Goal: Task Accomplishment & Management: Use online tool/utility

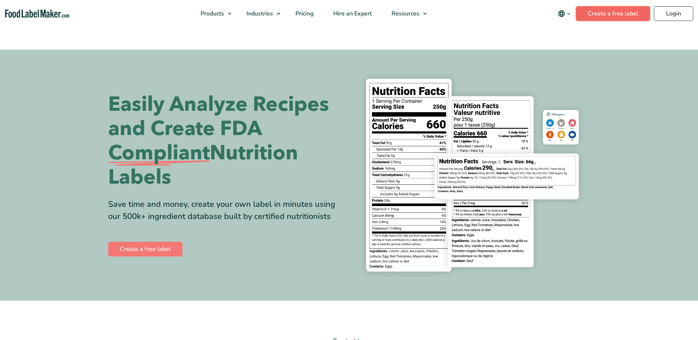
click at [639, 16] on link "Create a free label" at bounding box center [613, 13] width 74 height 15
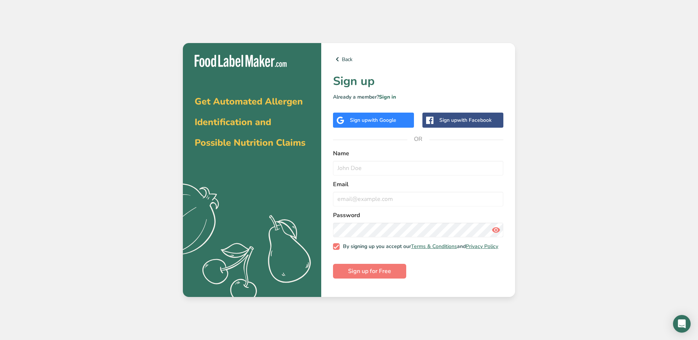
click at [354, 118] on div "Sign up with Google" at bounding box center [373, 120] width 46 height 8
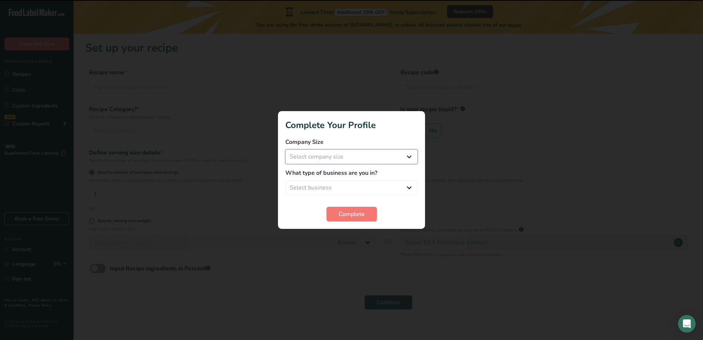
click at [373, 160] on select "Select company size Fewer than 10 Employees 10 to 50 Employees 51 to 500 Employ…" at bounding box center [352, 156] width 132 height 15
select select "1"
click at [286, 149] on select "Select company size Fewer than 10 Employees 10 to 50 Employees 51 to 500 Employ…" at bounding box center [352, 156] width 132 height 15
click at [346, 174] on label "What type of business are you in?" at bounding box center [352, 173] width 132 height 9
drag, startPoint x: 346, startPoint y: 174, endPoint x: 352, endPoint y: 184, distance: 11.4
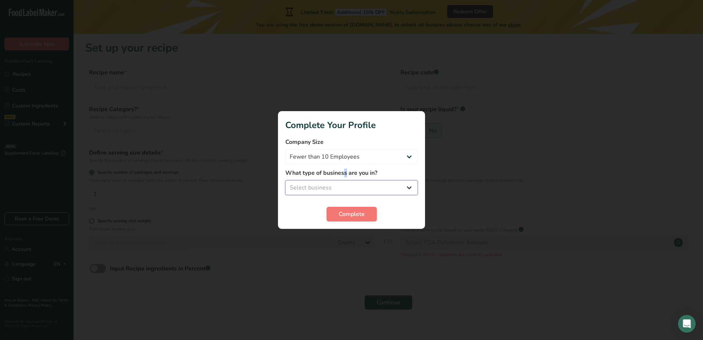
click at [352, 184] on select "Select business Packaged Food Manufacturer Restaurant & Cafe Bakery Meal Plans …" at bounding box center [352, 187] width 132 height 15
select select "1"
click at [286, 180] on select "Select business Packaged Food Manufacturer Restaurant & Cafe Bakery Meal Plans …" at bounding box center [352, 187] width 132 height 15
click at [345, 212] on span "Complete" at bounding box center [352, 214] width 26 height 9
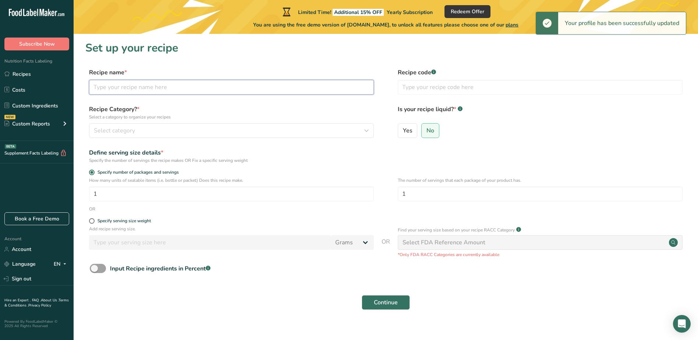
click at [146, 88] on input "text" at bounding box center [231, 87] width 285 height 15
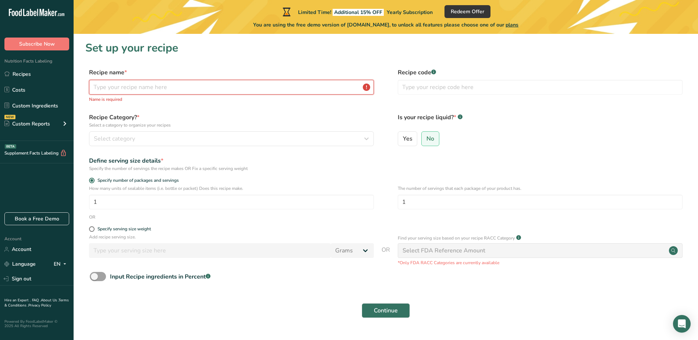
click at [235, 89] on input "text" at bounding box center [231, 87] width 285 height 15
paste input "entle Prebiotic Fiber_V2 (Fiberest™)"
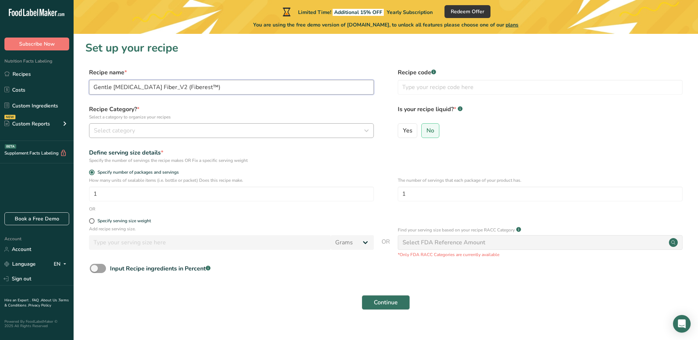
type input "Gentle Prebiotic Fiber_V2 (Fiberest™)"
click at [160, 130] on div "Select category" at bounding box center [229, 130] width 271 height 9
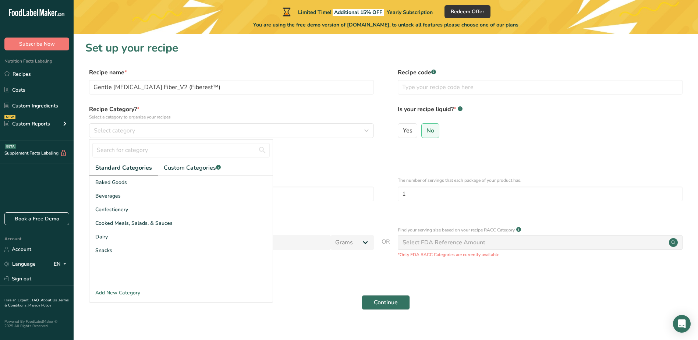
click at [120, 292] on div "Add New Category" at bounding box center [180, 293] width 183 height 8
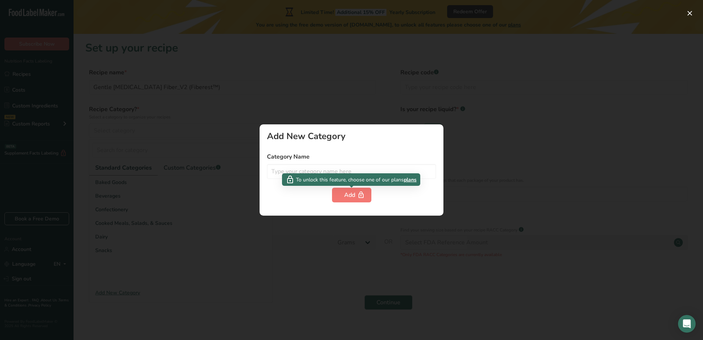
click at [321, 176] on span "To unlock this feature, choose one of our plans" at bounding box center [350, 180] width 108 height 8
click at [317, 169] on input "text" at bounding box center [351, 171] width 169 height 15
click at [440, 230] on div at bounding box center [351, 170] width 703 height 340
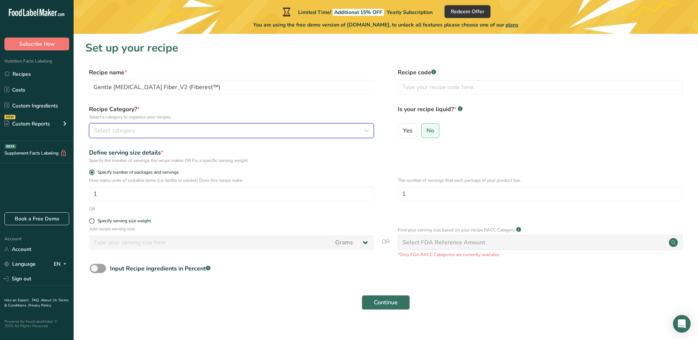
click at [144, 129] on div "Select category" at bounding box center [229, 130] width 271 height 9
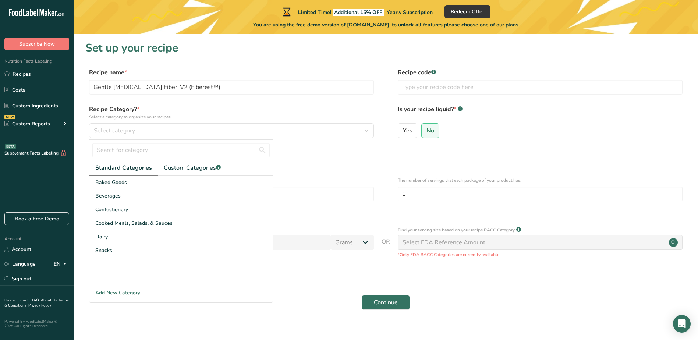
click at [198, 160] on div at bounding box center [180, 150] width 183 height 21
click at [194, 164] on span "Custom Categories .a-a{fill:#347362;}.b-a{fill:#fff;}" at bounding box center [192, 167] width 57 height 9
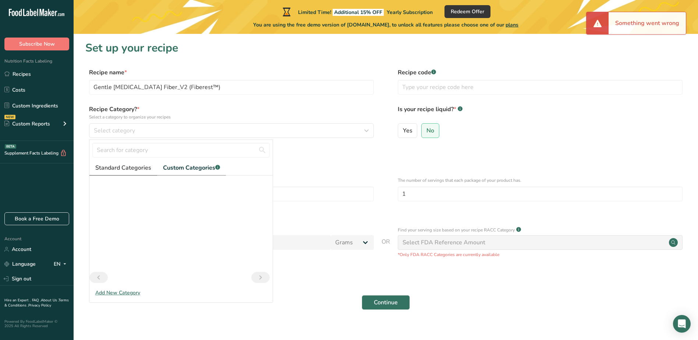
click at [131, 175] on link "Standard Categories" at bounding box center [123, 167] width 68 height 15
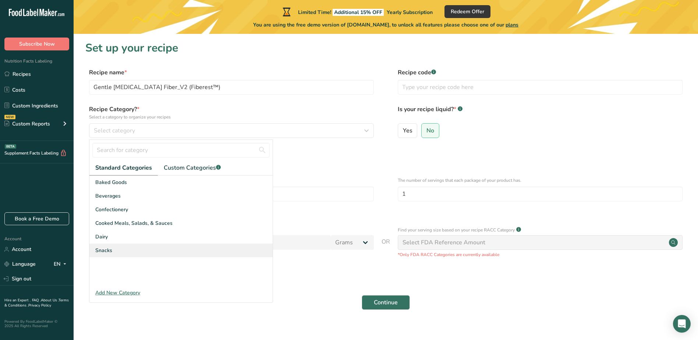
click at [108, 247] on span "Snacks" at bounding box center [103, 251] width 17 height 8
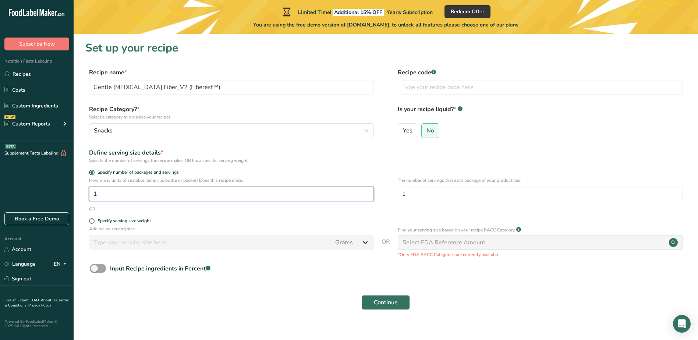
drag, startPoint x: 144, startPoint y: 191, endPoint x: 91, endPoint y: 191, distance: 53.4
click at [91, 191] on input "1" at bounding box center [231, 194] width 285 height 15
type input "30"
drag, startPoint x: 398, startPoint y: 195, endPoint x: 373, endPoint y: 195, distance: 25.4
click at [373, 195] on div "How many units of sealable items (i.e. bottle or packet) Does this recipe make.…" at bounding box center [385, 191] width 601 height 29
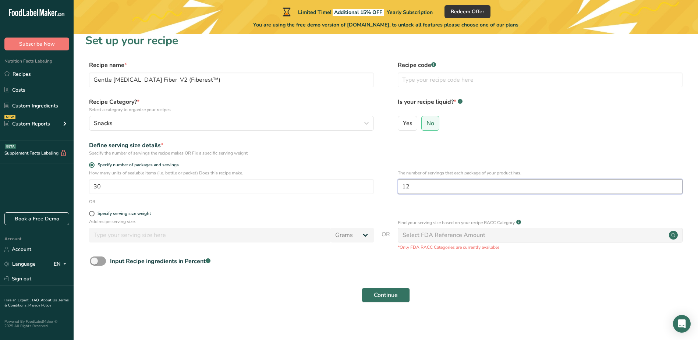
scroll to position [10, 0]
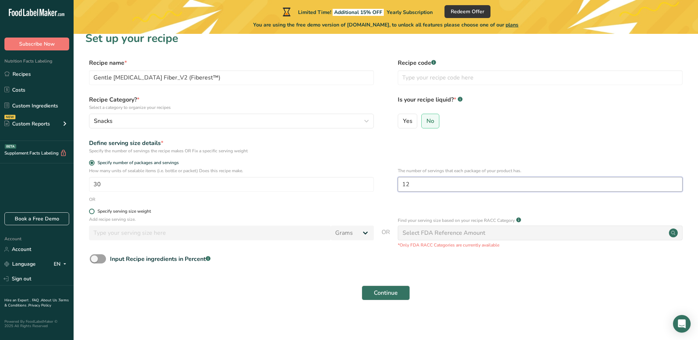
type input "12"
click at [132, 211] on div "Specify serving size weight" at bounding box center [124, 212] width 53 height 6
click at [94, 211] on input "Specify serving size weight" at bounding box center [91, 211] width 5 height 5
radio input "true"
radio input "false"
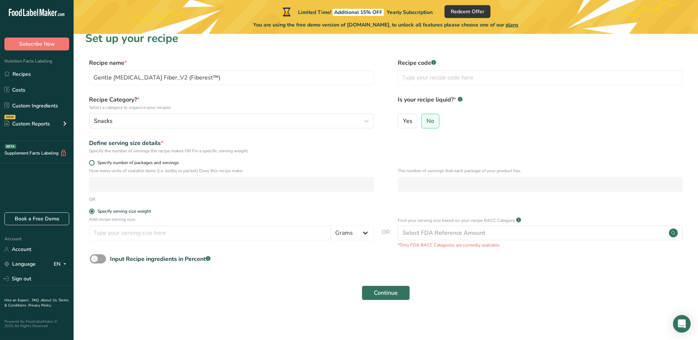
click at [113, 160] on span "Specify number of packages and servings" at bounding box center [137, 163] width 84 height 6
click at [94, 160] on input "Specify number of packages and servings" at bounding box center [91, 162] width 5 height 5
radio input "true"
radio input "false"
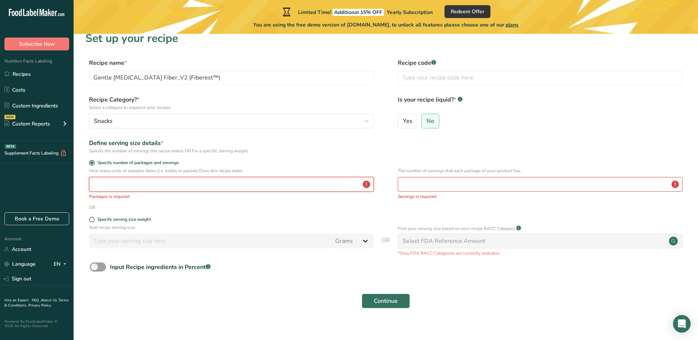
click at [298, 185] on input "number" at bounding box center [231, 184] width 285 height 15
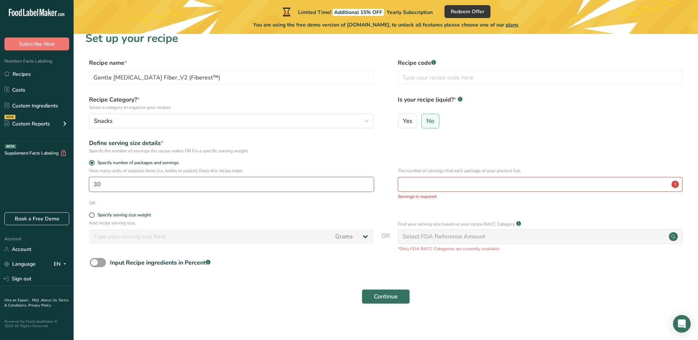
type input "30"
click at [457, 182] on input "number" at bounding box center [540, 184] width 285 height 15
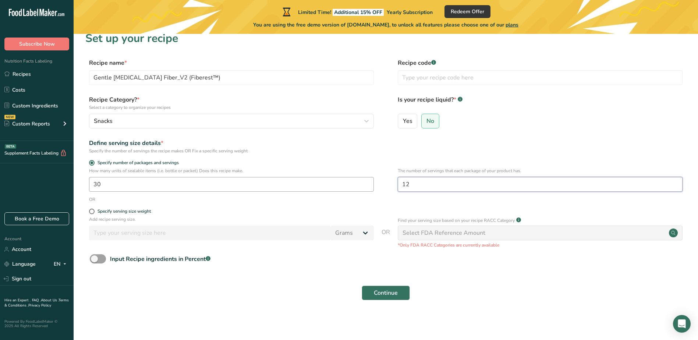
type input "12"
drag, startPoint x: 142, startPoint y: 187, endPoint x: 89, endPoint y: 184, distance: 53.1
click at [89, 184] on div "How many units of sealable items (i.e. bottle or packet) Does this recipe make.…" at bounding box center [385, 181] width 601 height 29
type input "1"
drag, startPoint x: 385, startPoint y: 182, endPoint x: 334, endPoint y: 182, distance: 51.5
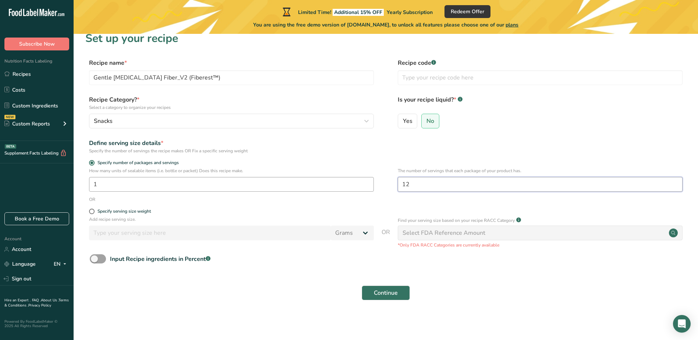
click at [339, 184] on div "How many units of sealable items (i.e. bottle or packet) Does this recipe make.…" at bounding box center [385, 181] width 601 height 29
type input "30"
click at [481, 242] on p "*Only FDA RACC Categories are currently available" at bounding box center [540, 245] width 285 height 7
click at [490, 227] on div "Select FDA Reference Amount" at bounding box center [540, 233] width 285 height 15
click at [123, 261] on div "Input Recipe ingredients in Percent .a-a{fill:#347362;}.b-a{fill:#fff;}" at bounding box center [160, 259] width 100 height 9
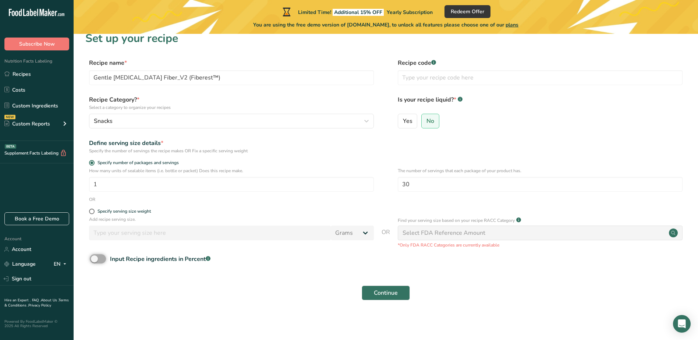
click at [95, 261] on input "Input Recipe ingredients in Percent .a-a{fill:#347362;}.b-a{fill:#fff;}" at bounding box center [92, 258] width 5 height 5
checkbox input "true"
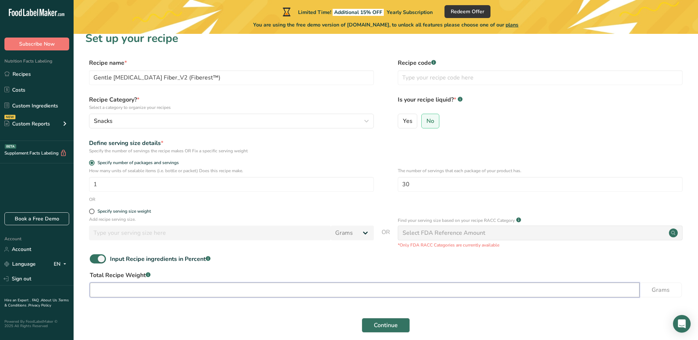
click at [249, 291] on input "number" at bounding box center [365, 290] width 550 height 15
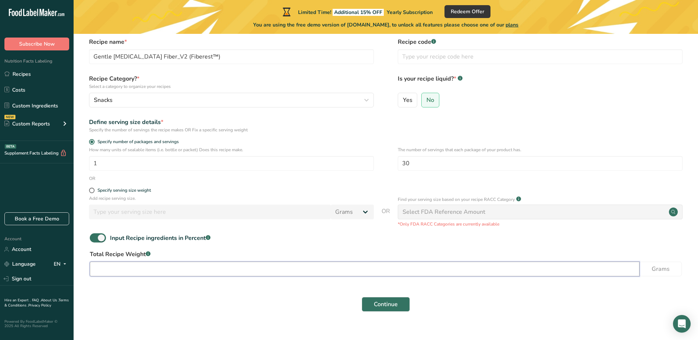
scroll to position [42, 0]
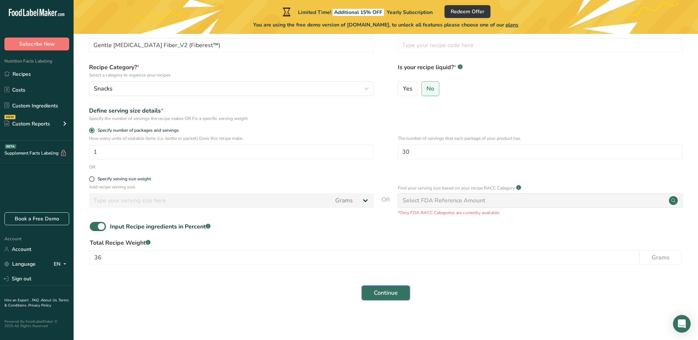
click at [389, 291] on span "Continue" at bounding box center [386, 292] width 24 height 9
click at [203, 257] on input "36" at bounding box center [365, 257] width 550 height 15
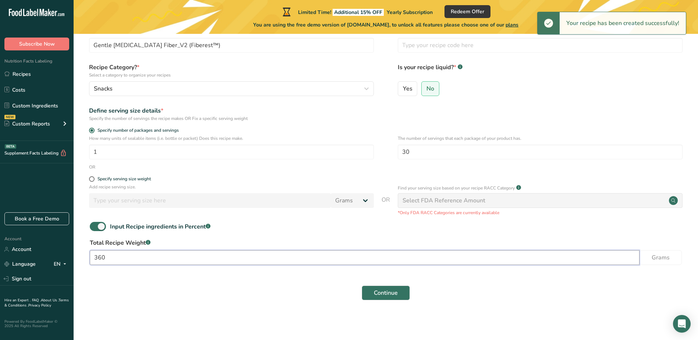
type input "360"
click at [382, 303] on div "Continue" at bounding box center [385, 293] width 601 height 24
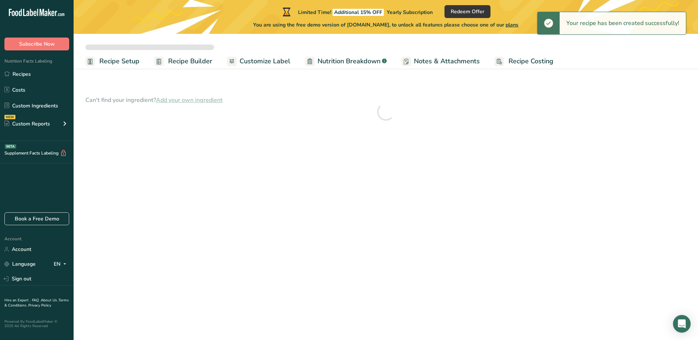
click at [382, 291] on main "Limited Time! Additional 15% OFF Yearly Subscription Redeem Offer You are using…" at bounding box center [349, 170] width 698 height 340
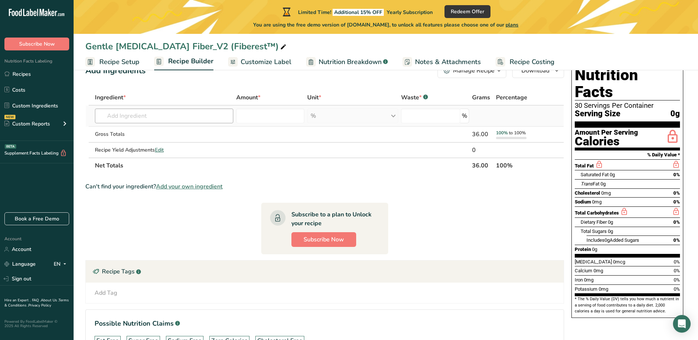
scroll to position [37, 0]
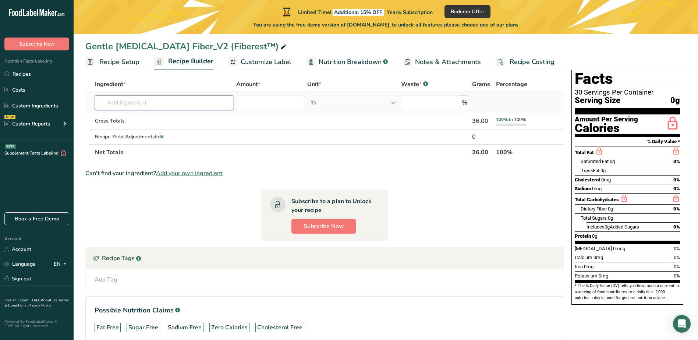
click at [164, 99] on input "text" at bounding box center [164, 102] width 138 height 15
type input "fiberest"
click at [125, 128] on div "Add your own ingredient" at bounding box center [164, 130] width 127 height 8
